Goal: Task Accomplishment & Management: Manage account settings

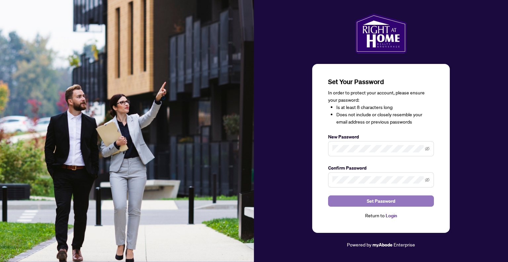
click at [361, 198] on button "Set Password" at bounding box center [381, 200] width 106 height 11
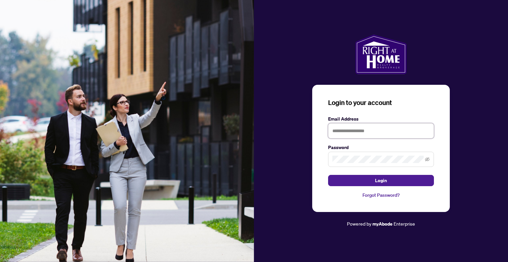
click at [393, 129] on input "text" at bounding box center [381, 130] width 106 height 15
type input "**********"
click at [374, 184] on button "Login" at bounding box center [381, 180] width 106 height 11
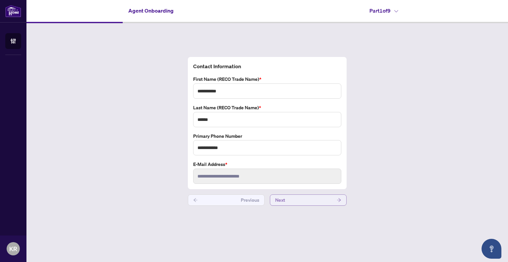
click at [296, 197] on button "Next" at bounding box center [308, 199] width 77 height 11
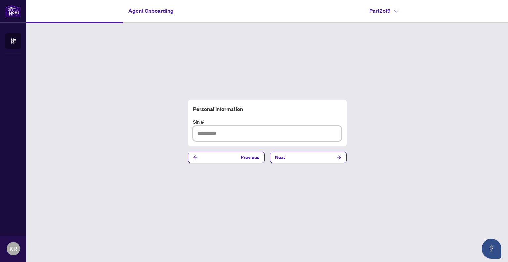
click at [233, 133] on input "text" at bounding box center [267, 133] width 148 height 15
type input "*********"
click at [302, 158] on button "Next" at bounding box center [308, 157] width 77 height 11
click at [269, 134] on input "text" at bounding box center [267, 133] width 148 height 15
click at [295, 156] on button "Next" at bounding box center [308, 157] width 77 height 11
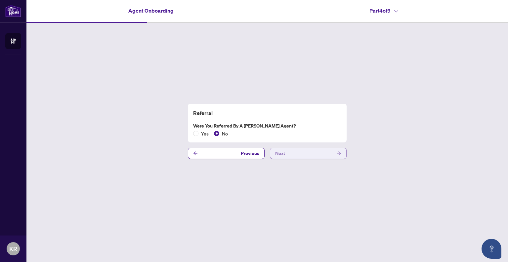
click at [308, 152] on button "Next" at bounding box center [308, 153] width 77 height 11
click at [328, 152] on button "Next" at bounding box center [308, 153] width 77 height 11
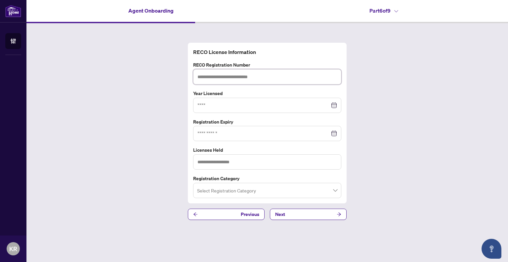
click at [278, 78] on input "text" at bounding box center [267, 76] width 148 height 15
click at [241, 77] on input "text" at bounding box center [267, 76] width 148 height 15
paste input "*******"
type input "*******"
click at [241, 106] on input at bounding box center [264, 105] width 132 height 7
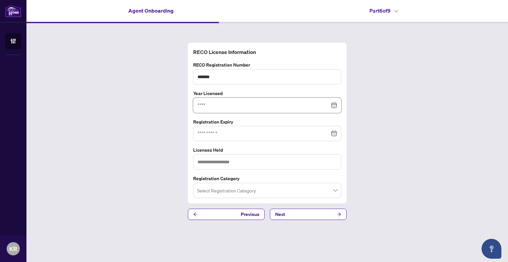
click at [334, 104] on div at bounding box center [268, 105] width 140 height 7
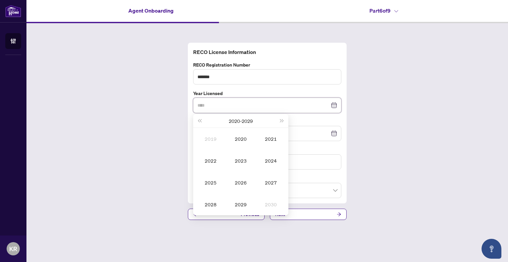
type input "****"
click at [200, 119] on button "Last year (Control + left)" at bounding box center [199, 120] width 7 height 13
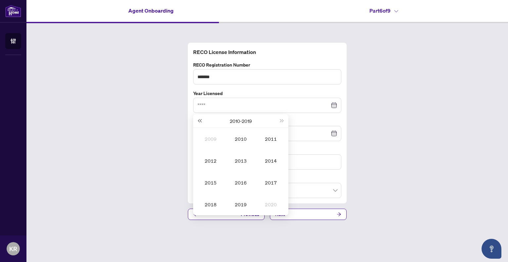
click at [200, 119] on button "Last year (Control + left)" at bounding box center [199, 120] width 7 height 13
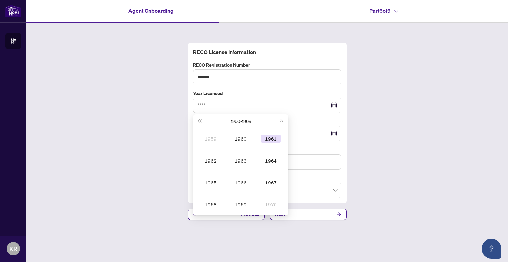
type input "****"
click at [284, 121] on button "Next year (Control + right)" at bounding box center [282, 120] width 7 height 13
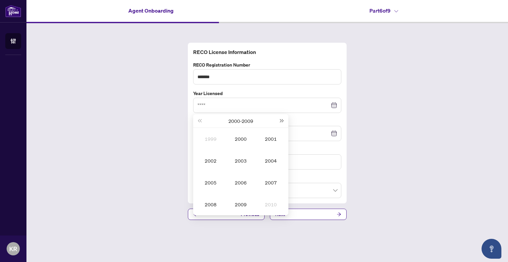
click at [284, 121] on button "Next year (Control + right)" at bounding box center [282, 120] width 7 height 13
type input "****"
click at [271, 186] on td "2017" at bounding box center [271, 182] width 30 height 22
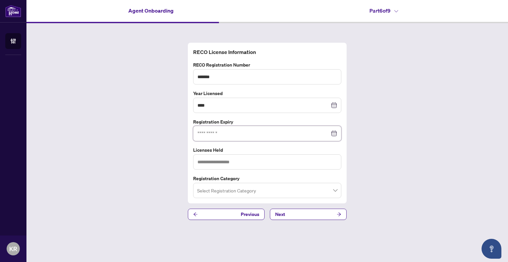
click at [256, 132] on input at bounding box center [264, 133] width 132 height 7
click at [334, 133] on div at bounding box center [268, 133] width 140 height 7
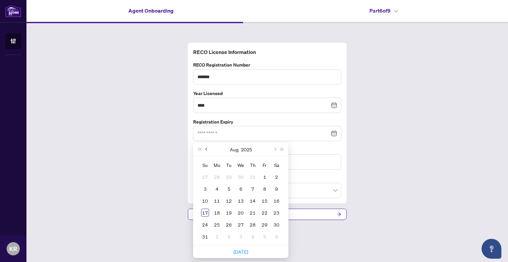
click at [204, 148] on button "Previous month (PageUp)" at bounding box center [206, 149] width 7 height 13
type input "**********"
click at [249, 148] on button "2025" at bounding box center [246, 149] width 11 height 13
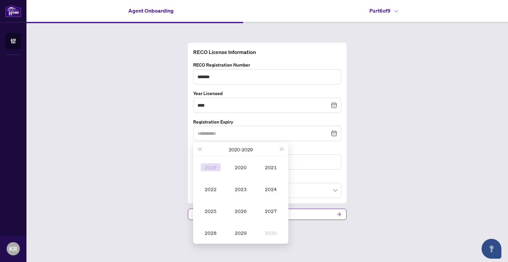
type input "**********"
click at [199, 147] on button "Last year (Control + left)" at bounding box center [199, 149] width 7 height 13
type input "**********"
click at [283, 147] on button "Next year (Control + right)" at bounding box center [282, 149] width 7 height 13
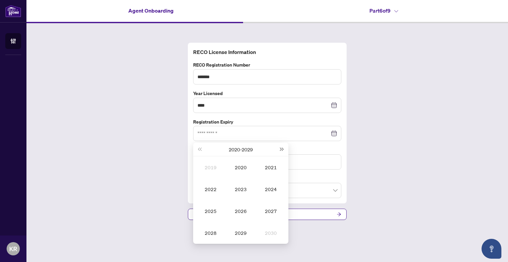
click at [283, 147] on button "Next year (Control + right)" at bounding box center [282, 149] width 7 height 13
click at [201, 149] on span "Last year (Control + left)" at bounding box center [199, 149] width 3 height 3
click at [264, 210] on div "2027" at bounding box center [271, 211] width 20 height 8
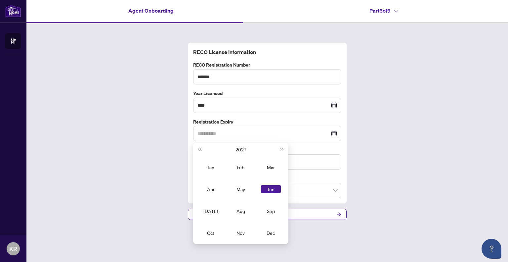
click at [267, 189] on div "Jun" at bounding box center [271, 189] width 20 height 8
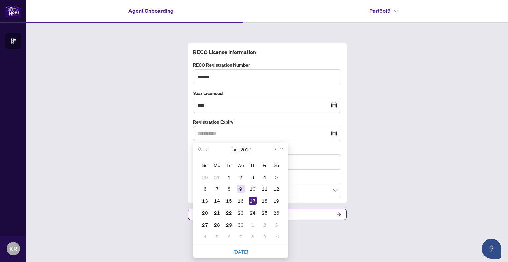
type input "**********"
click at [242, 188] on div "9" at bounding box center [241, 189] width 8 height 8
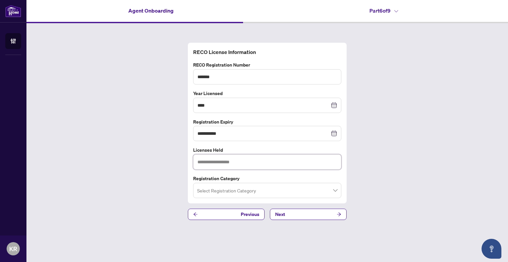
click at [265, 162] on input "text" at bounding box center [267, 161] width 148 height 15
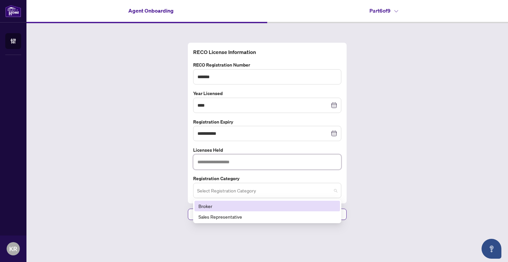
click at [337, 191] on span at bounding box center [267, 190] width 140 height 13
click at [206, 209] on div "Broker" at bounding box center [268, 205] width 138 height 7
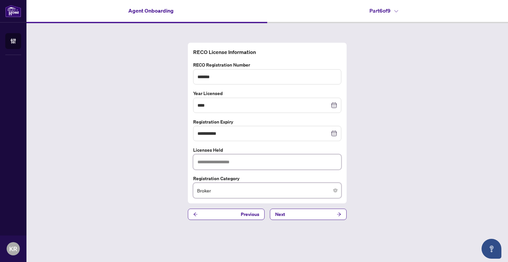
click at [251, 160] on input "text" at bounding box center [267, 161] width 148 height 15
paste input "*********"
click at [336, 188] on span at bounding box center [267, 190] width 140 height 13
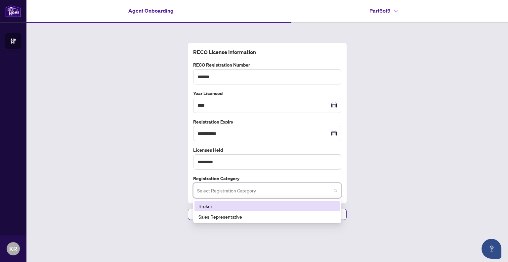
click at [210, 205] on div "Broker" at bounding box center [268, 205] width 138 height 7
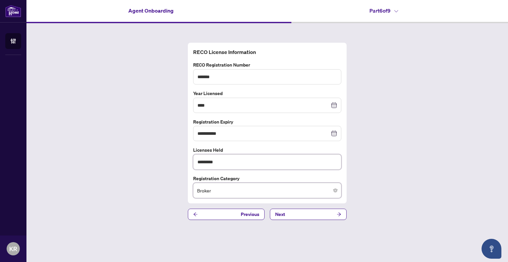
click at [250, 159] on input "*********" at bounding box center [267, 161] width 148 height 15
type input "*"
click at [317, 212] on button "Next" at bounding box center [308, 214] width 77 height 11
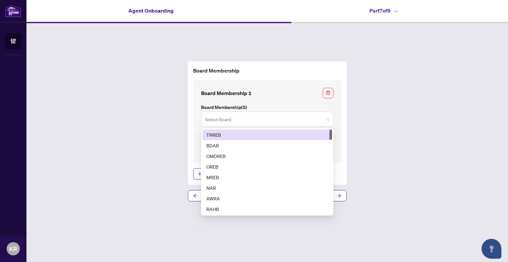
click at [326, 119] on span at bounding box center [267, 119] width 124 height 13
click at [271, 133] on div "TRREB" at bounding box center [268, 134] width 122 height 7
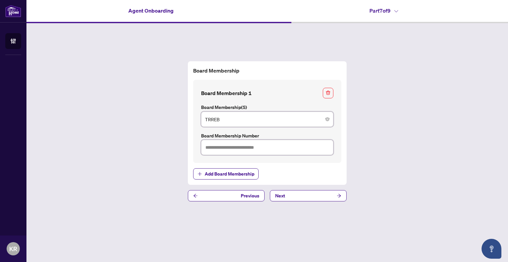
click at [282, 145] on input "text" at bounding box center [267, 147] width 132 height 15
click at [297, 196] on button "Next" at bounding box center [308, 195] width 77 height 11
click at [244, 148] on input "text" at bounding box center [267, 147] width 132 height 15
click at [290, 145] on input "text" at bounding box center [267, 147] width 132 height 15
click at [287, 195] on button "Next" at bounding box center [308, 195] width 77 height 11
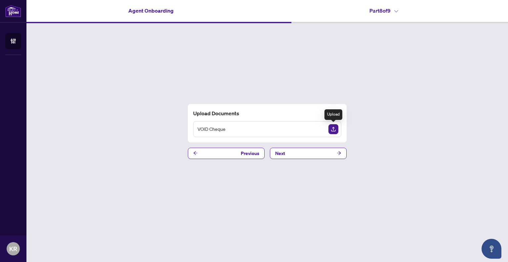
click at [332, 128] on img "Upload Document" at bounding box center [334, 129] width 10 height 10
click at [322, 128] on icon "View Document" at bounding box center [321, 128] width 5 height 3
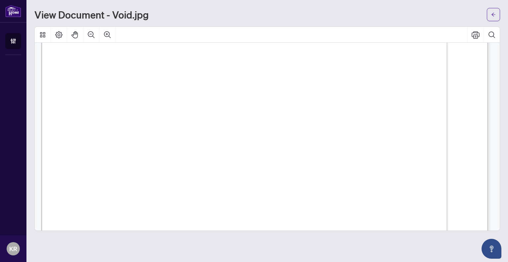
scroll to position [458, 0]
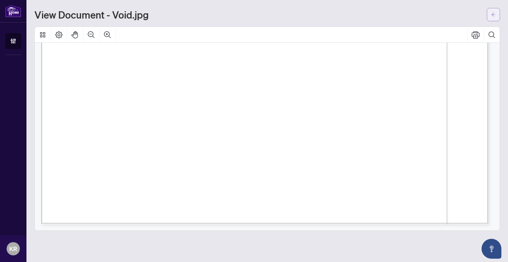
click at [495, 16] on icon "arrow-left" at bounding box center [494, 14] width 5 height 5
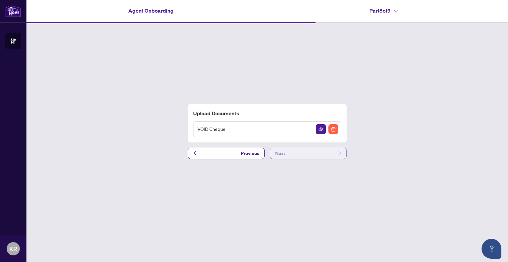
click at [327, 152] on button "Next" at bounding box center [308, 153] width 77 height 11
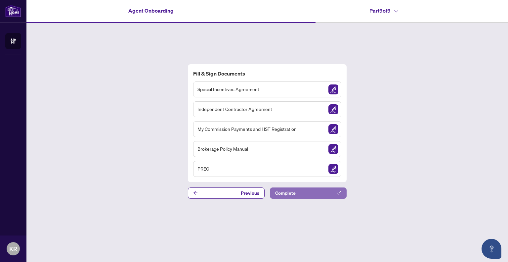
click at [303, 192] on button "Complete" at bounding box center [308, 192] width 77 height 11
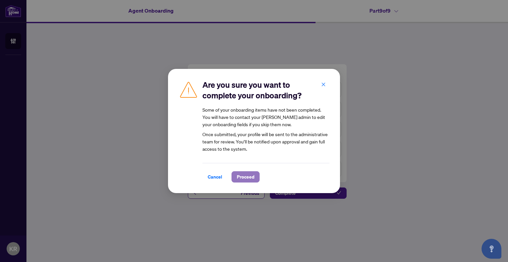
click at [244, 178] on span "Proceed" at bounding box center [246, 176] width 18 height 11
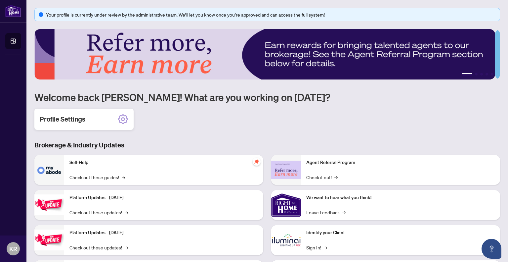
click at [100, 120] on div "Profile Settings" at bounding box center [83, 119] width 99 height 21
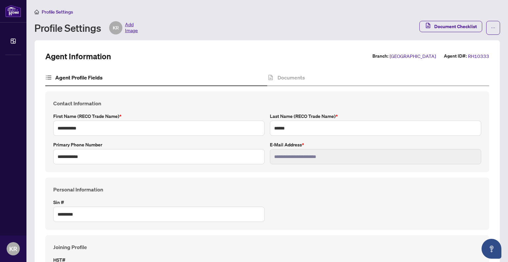
click at [130, 30] on span "Add Image" at bounding box center [131, 27] width 13 height 13
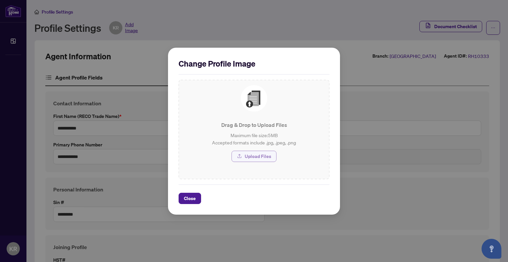
click at [257, 157] on span "Upload Files" at bounding box center [258, 156] width 26 height 11
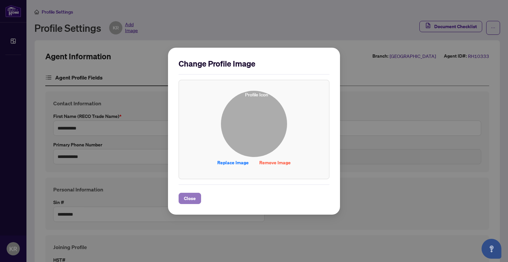
click at [193, 198] on span "Close" at bounding box center [190, 198] width 12 height 11
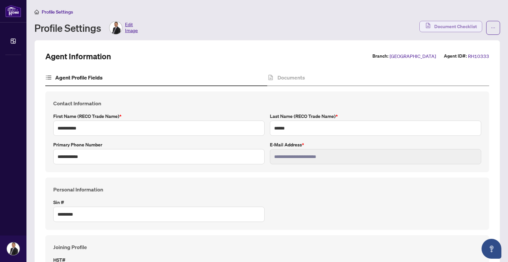
click at [446, 24] on span "Document Checklist" at bounding box center [456, 26] width 43 height 11
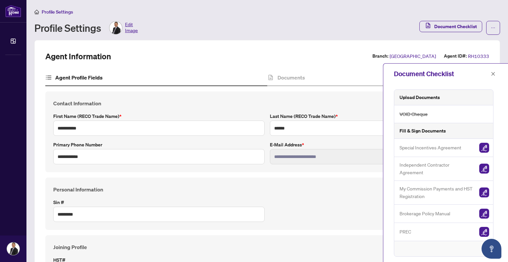
click at [434, 165] on span "Independent Contractor Agreement" at bounding box center [437, 169] width 74 height 16
click at [482, 165] on img "button" at bounding box center [485, 169] width 10 height 10
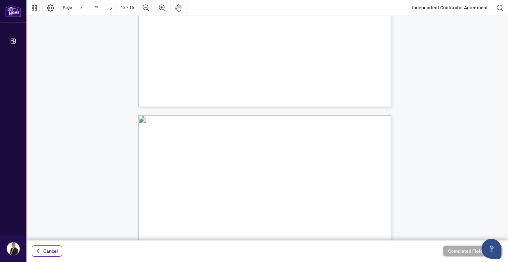
scroll to position [4071, 0]
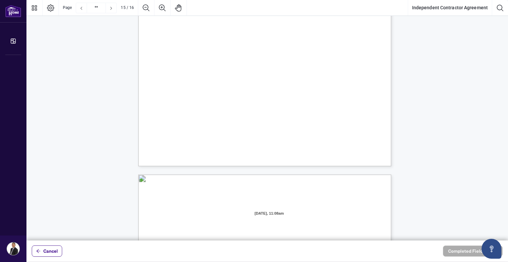
type input "**"
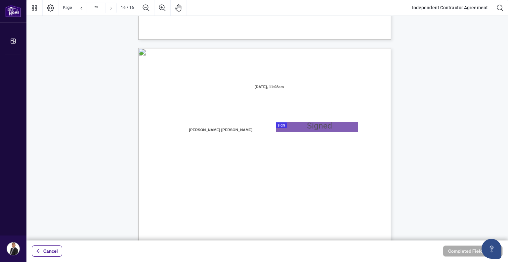
scroll to position [5064, 0]
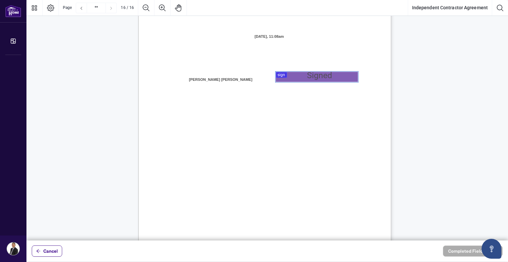
click at [290, 75] on div at bounding box center [267, 120] width 482 height 240
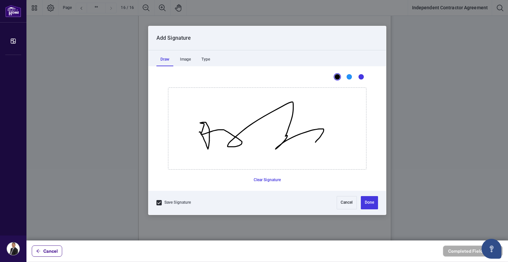
drag, startPoint x: 199, startPoint y: 132, endPoint x: 351, endPoint y: 129, distance: 151.9
click at [351, 129] on icon "Drawing canvas" at bounding box center [267, 128] width 198 height 81
click at [271, 178] on button "Clear Signature" at bounding box center [267, 180] width 33 height 11
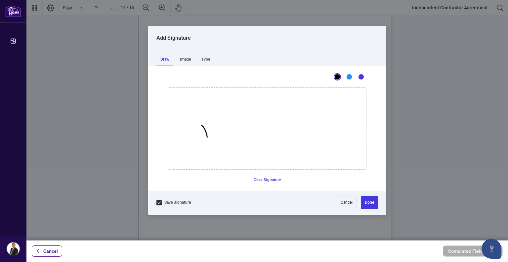
drag, startPoint x: 202, startPoint y: 125, endPoint x: 208, endPoint y: 136, distance: 12.3
click at [206, 137] on icon "Drawing canvas" at bounding box center [267, 128] width 198 height 81
drag, startPoint x: 211, startPoint y: 123, endPoint x: 303, endPoint y: 116, distance: 92.0
click at [304, 117] on icon "Drawing canvas" at bounding box center [267, 128] width 198 height 81
click at [291, 111] on icon "Drawing canvas" at bounding box center [267, 128] width 198 height 81
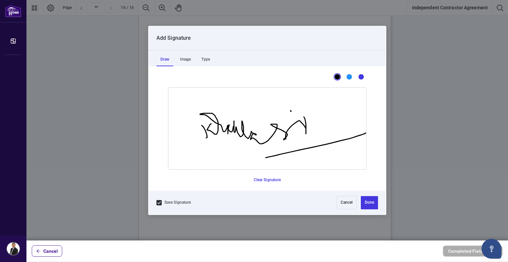
drag, startPoint x: 266, startPoint y: 157, endPoint x: 366, endPoint y: 132, distance: 103.3
click at [366, 132] on icon "Drawing canvas" at bounding box center [267, 128] width 198 height 81
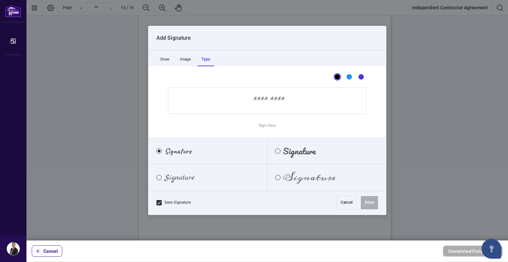
click at [211, 60] on div "Type" at bounding box center [206, 59] width 17 height 13
click at [270, 103] on input "Sign Here" at bounding box center [267, 100] width 199 height 26
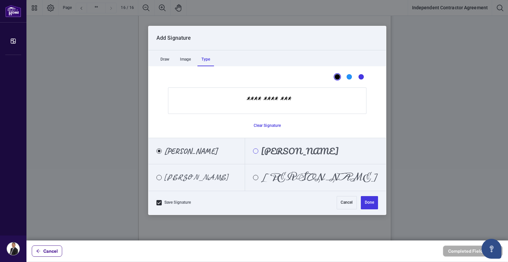
type input "**********"
click at [259, 151] on div "Pacifico" at bounding box center [255, 150] width 5 height 5
click at [369, 202] on button "Done" at bounding box center [369, 202] width 17 height 13
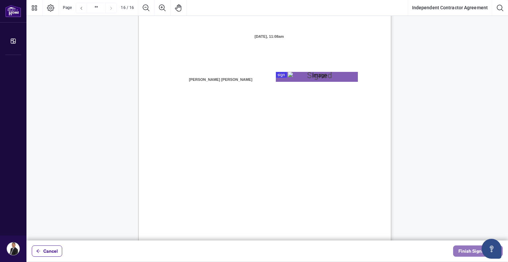
click at [463, 250] on span "Finish Signing" at bounding box center [474, 251] width 30 height 11
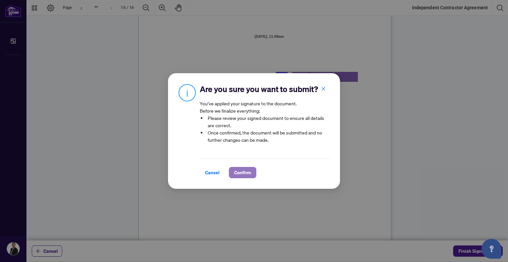
click at [249, 174] on span "Confirm" at bounding box center [242, 172] width 17 height 11
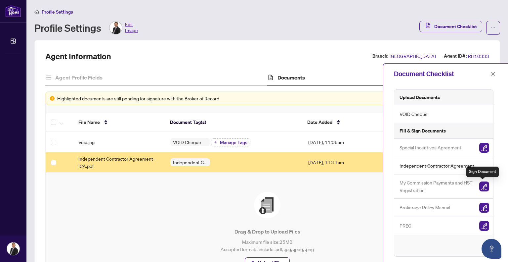
click at [483, 185] on img "button" at bounding box center [485, 186] width 10 height 10
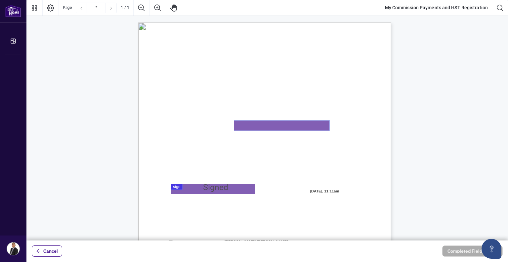
click at [263, 123] on textarea "01K2N8MKQDJBXE81ST9XY5E373" at bounding box center [281, 125] width 95 height 10
type textarea "**********"
click at [217, 186] on div at bounding box center [267, 120] width 482 height 240
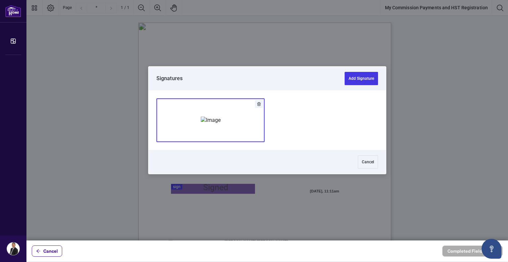
click at [221, 131] on div "Add Signature" at bounding box center [211, 120] width 20 height 66
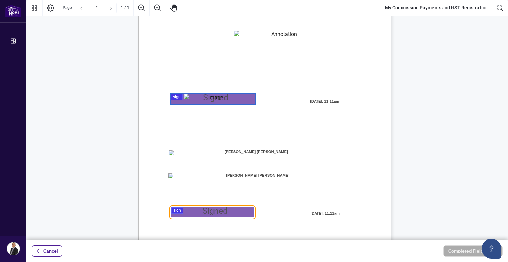
scroll to position [117, 0]
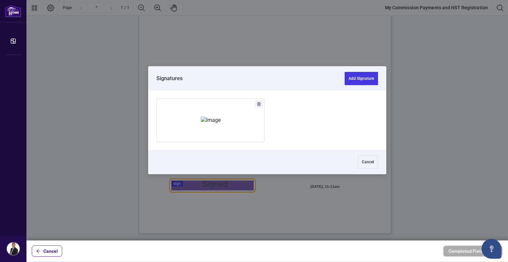
click at [209, 187] on div at bounding box center [267, 120] width 482 height 240
click at [212, 124] on img "Add Signature" at bounding box center [211, 120] width 20 height 7
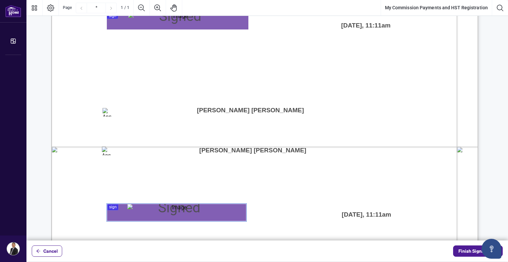
scroll to position [283, 0]
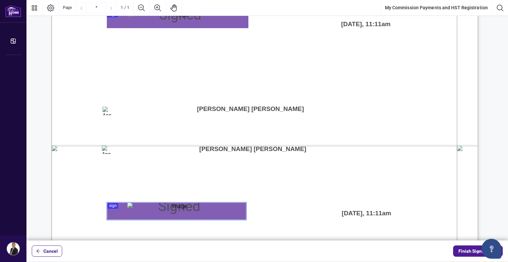
click at [128, 105] on div "MY COMMISSION PAYMENTS AND HST REGISTRATION For Right at Home Realty to pay out…" at bounding box center [264, 16] width 427 height 553
click at [185, 107] on span "[PERSON_NAME] [PERSON_NAME]" at bounding box center [251, 109] width 144 height 17
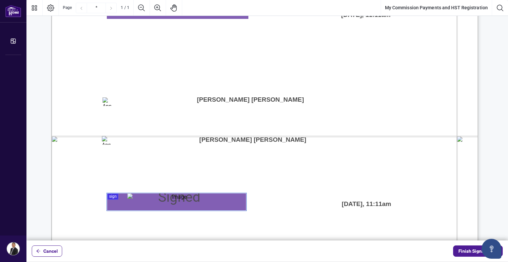
scroll to position [308, 0]
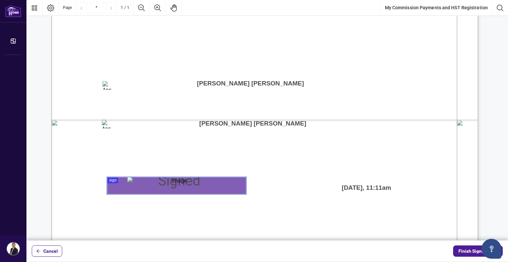
click at [197, 82] on span "[PERSON_NAME] [PERSON_NAME]" at bounding box center [251, 83] width 144 height 17
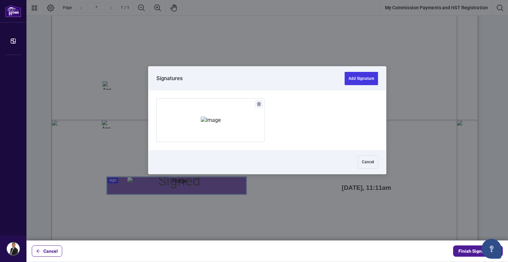
click at [237, 185] on div at bounding box center [267, 120] width 482 height 240
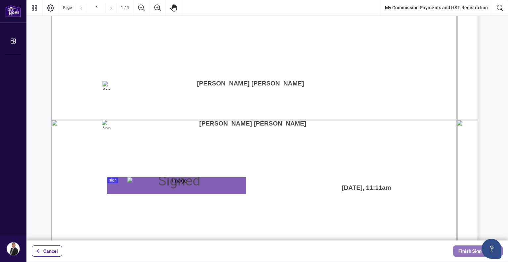
click at [470, 251] on span "Finish Signing" at bounding box center [474, 251] width 30 height 11
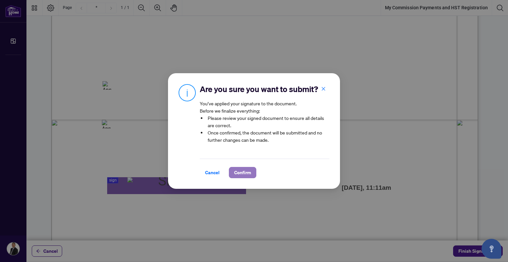
click at [246, 171] on span "Confirm" at bounding box center [242, 172] width 17 height 11
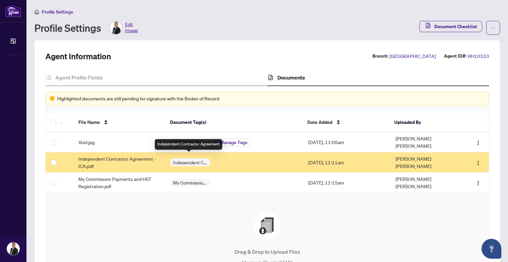
click at [186, 160] on span "Independent Contractor Agreement" at bounding box center [190, 162] width 40 height 5
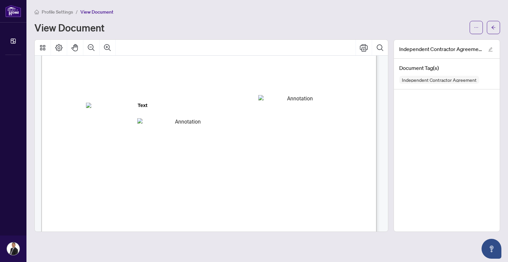
scroll to position [99, 0]
click at [292, 128] on textarea "01K2N8J2K9V0CNN3QD7ZAQM3NS" at bounding box center [298, 131] width 78 height 13
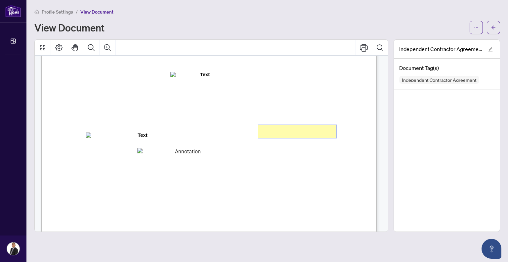
click at [270, 132] on textarea "01K2N8J2K9V0CNN3QD7ZAQM3NS" at bounding box center [298, 131] width 78 height 13
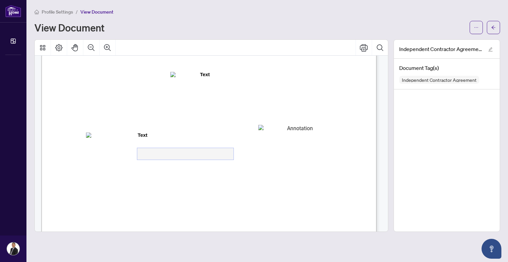
click at [162, 156] on textarea "01K2N8J7ZRE9S7PKC3TK958VZ8" at bounding box center [185, 154] width 96 height 12
click at [183, 156] on textarea "01K2N8J7ZRE9S7PKC3TK958VZ8" at bounding box center [185, 154] width 96 height 12
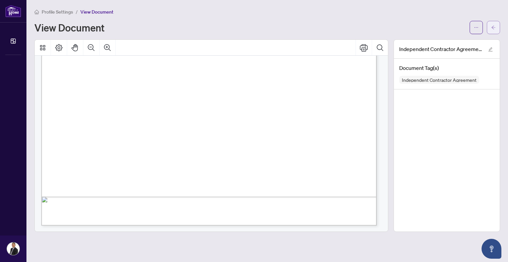
click at [494, 28] on icon "arrow-left" at bounding box center [494, 27] width 5 height 5
